Goal: Entertainment & Leisure: Consume media (video, audio)

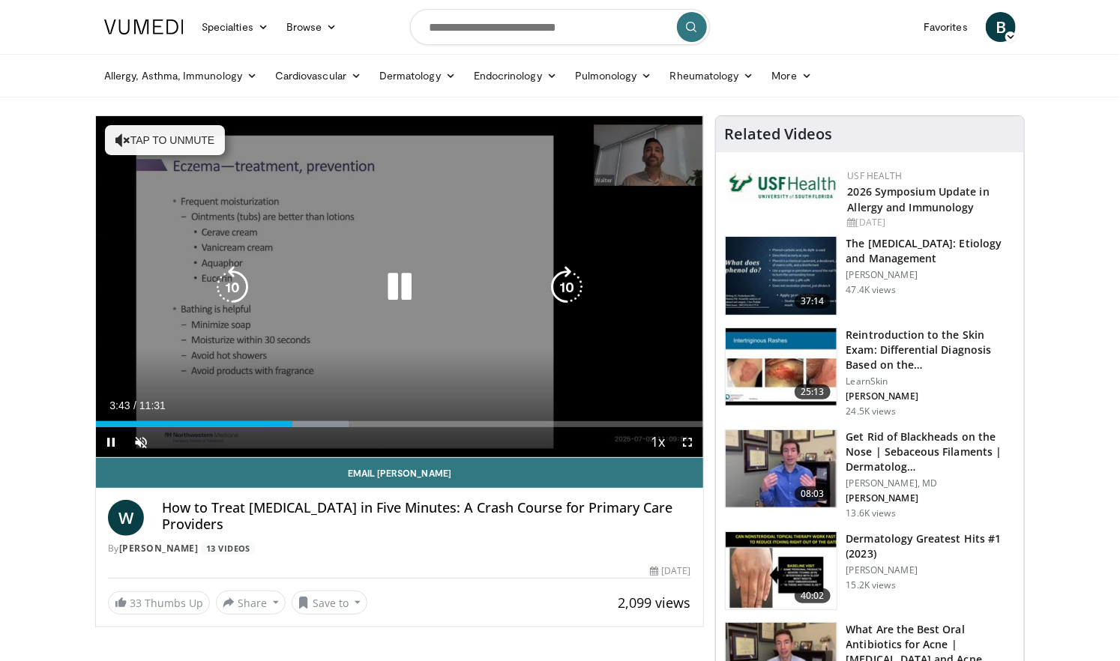
click at [125, 138] on icon "Video Player" at bounding box center [122, 140] width 15 height 15
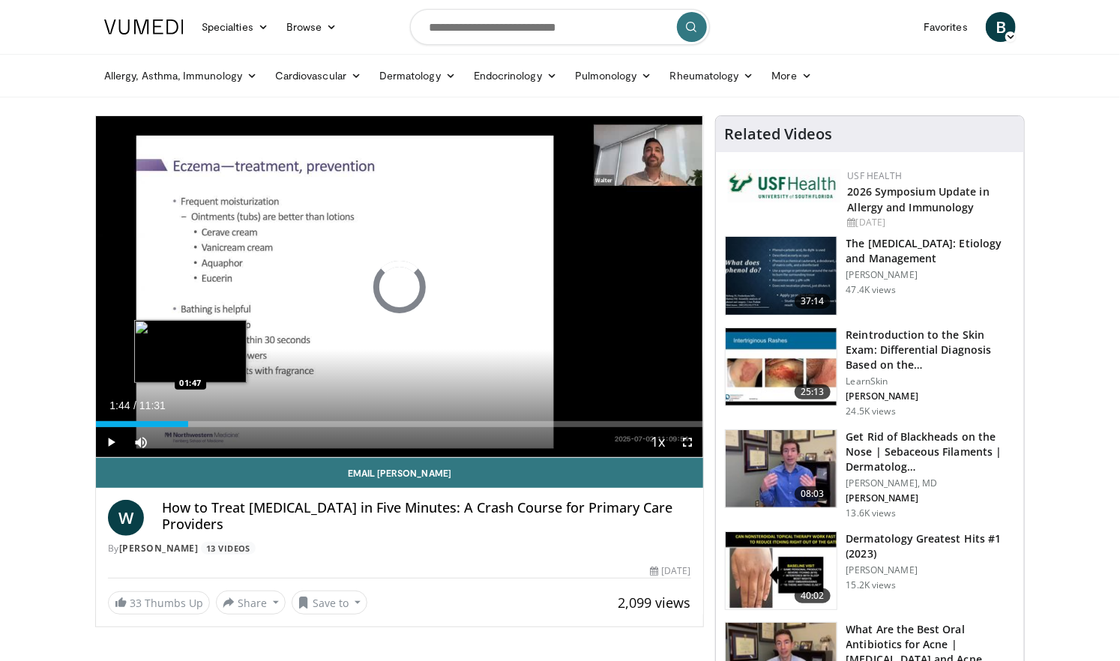
click at [188, 424] on div "Loaded : 0.00% 01:44 01:47" at bounding box center [399, 424] width 607 height 6
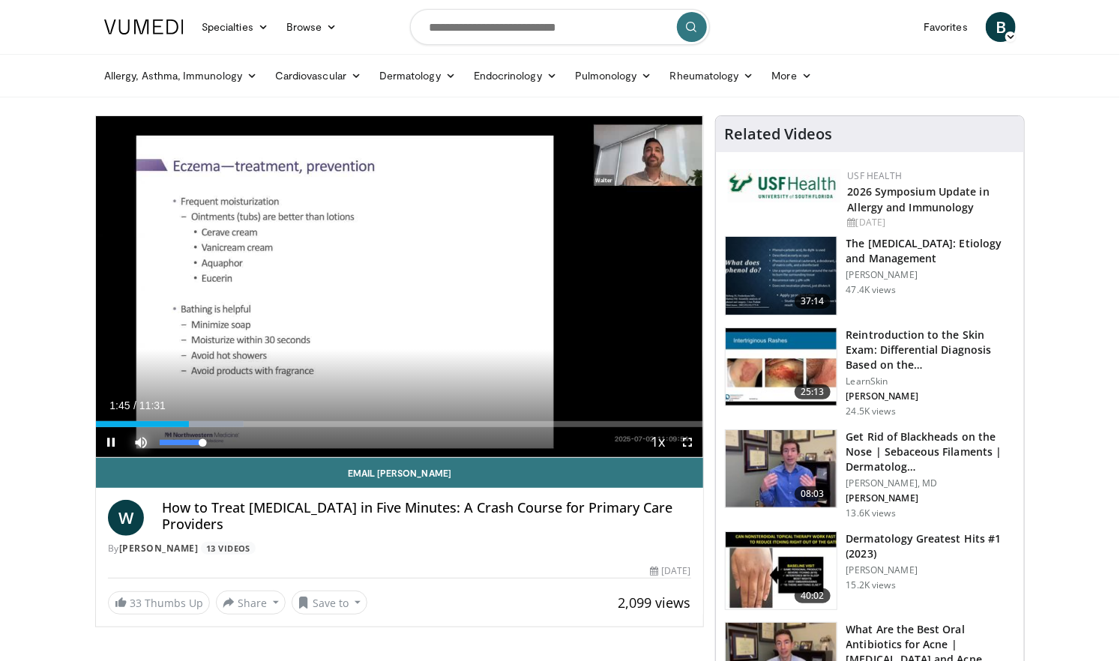
click at [154, 427] on span "Video Player" at bounding box center [141, 442] width 30 height 30
click at [100, 428] on span "Video Player" at bounding box center [111, 442] width 30 height 30
click at [136, 439] on span "Video Player" at bounding box center [141, 442] width 30 height 30
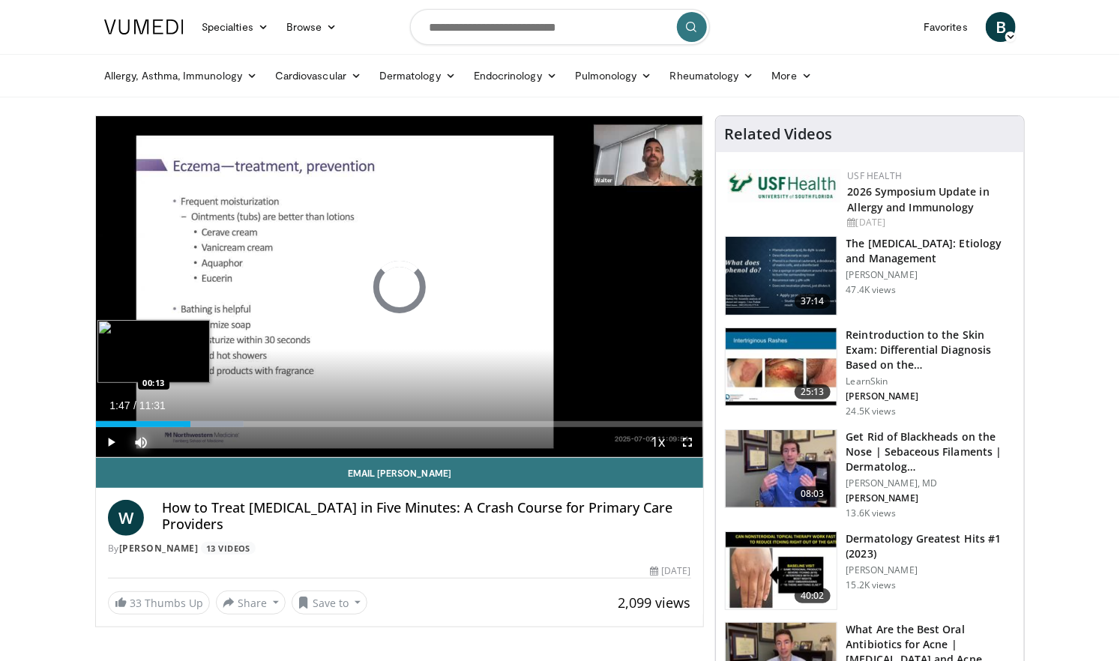
click at [107, 420] on div "Loaded : 24.37% 01:47 00:13" at bounding box center [399, 420] width 607 height 14
click at [100, 422] on div "00:13" at bounding box center [102, 424] width 12 height 6
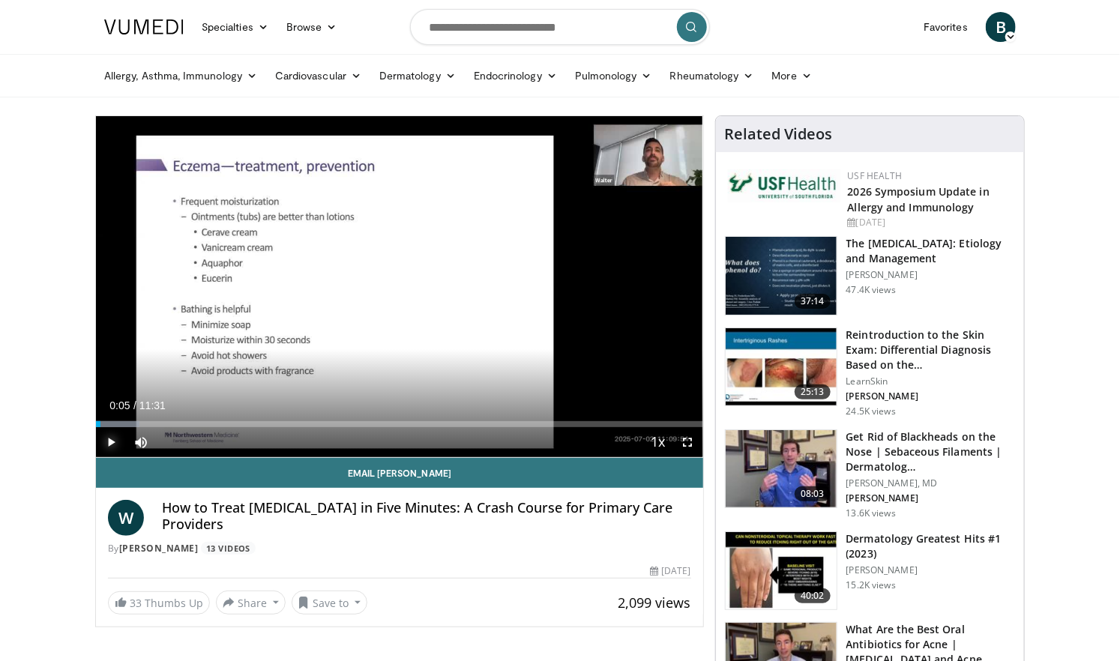
click at [109, 433] on span "Video Player" at bounding box center [111, 442] width 30 height 30
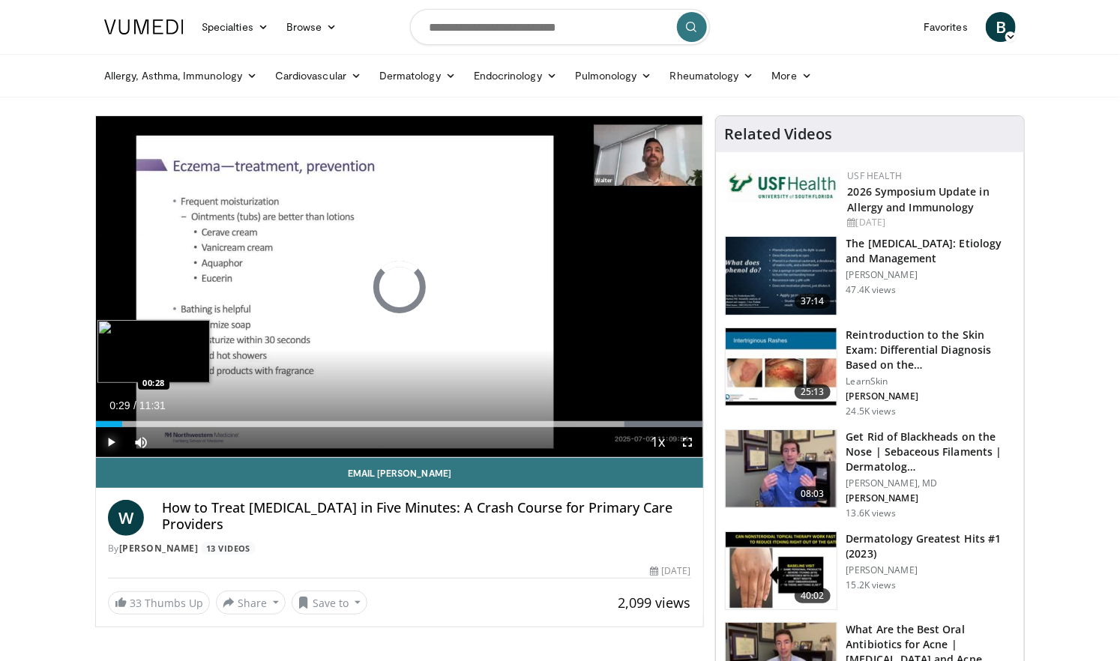
click at [121, 417] on div "Loaded : 100.00% 00:29 00:28" at bounding box center [399, 420] width 607 height 14
click at [98, 424] on div "Loaded : 14.33% 00:02 00:02" at bounding box center [399, 424] width 607 height 6
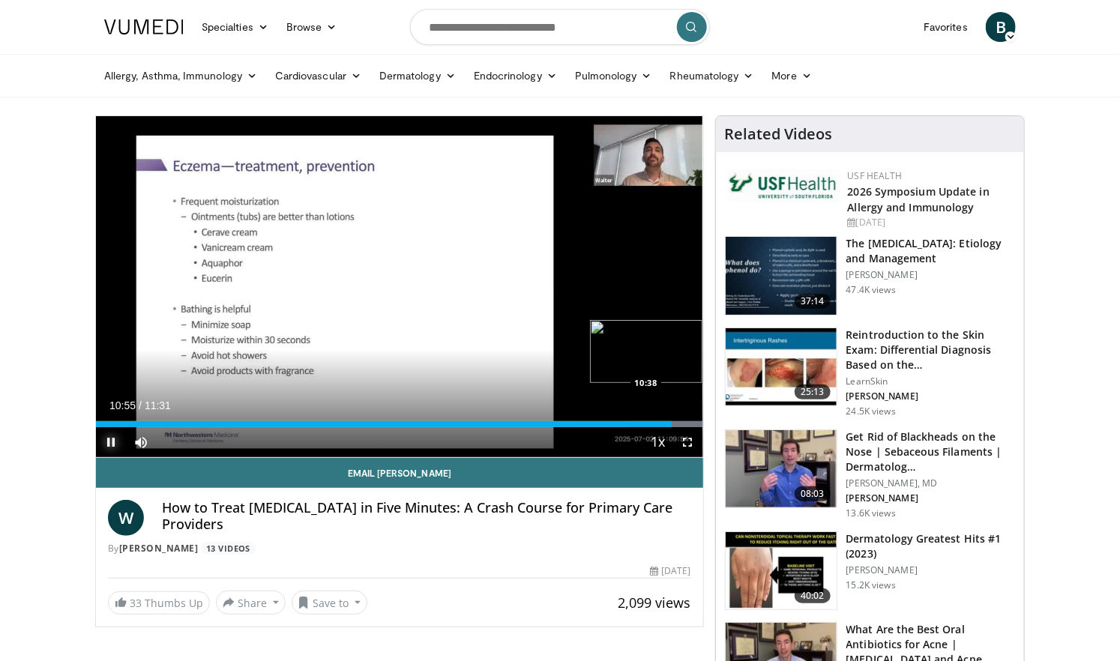
click at [657, 424] on div "Loaded : 100.00% 10:55 10:38" at bounding box center [399, 424] width 607 height 6
